Goal: Navigation & Orientation: Find specific page/section

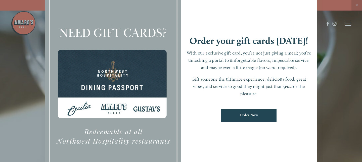
click at [323, 45] on div at bounding box center [181, 81] width 362 height 162
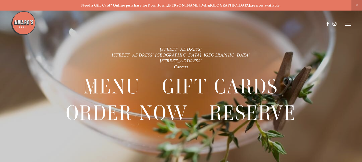
click at [347, 25] on icon at bounding box center [349, 24] width 6 height 5
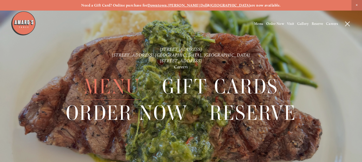
click at [128, 83] on span "Menu" at bounding box center [112, 87] width 57 height 26
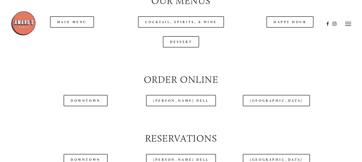
scroll to position [533, 0]
click at [82, 24] on div at bounding box center [168, 24] width 314 height 26
click at [68, 22] on div at bounding box center [168, 24] width 314 height 26
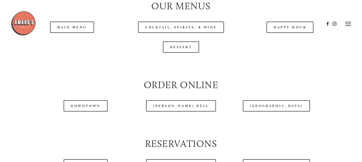
scroll to position [528, 0]
click at [68, 29] on div at bounding box center [168, 24] width 314 height 26
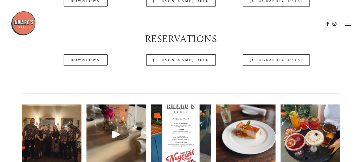
scroll to position [454, 0]
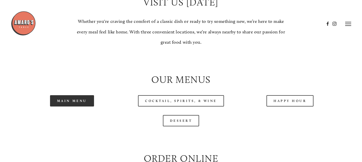
click at [78, 101] on link "Main Menu" at bounding box center [72, 100] width 44 height 11
